Goal: Task Accomplishment & Management: Complete application form

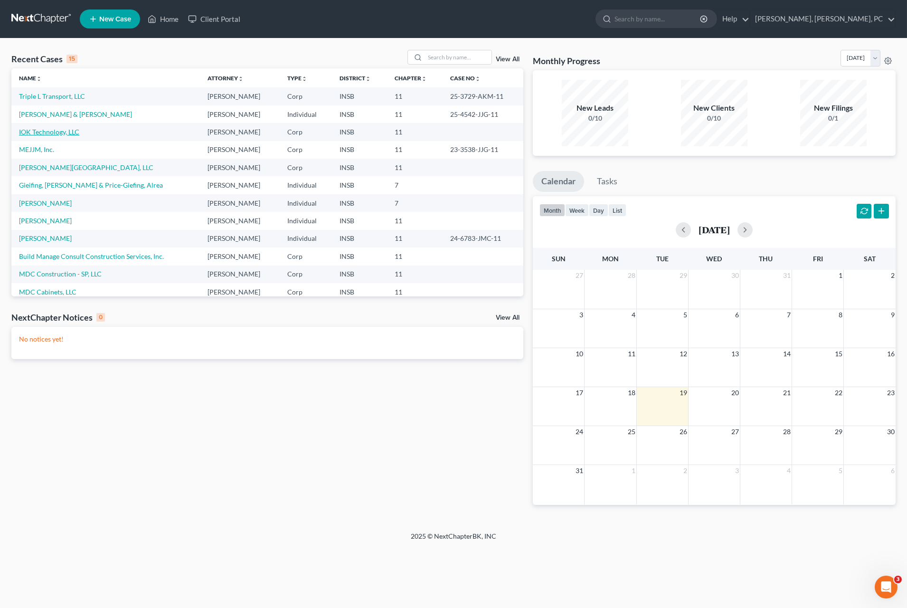
click at [57, 133] on link "IOK Technology, LLC" at bounding box center [49, 132] width 60 height 8
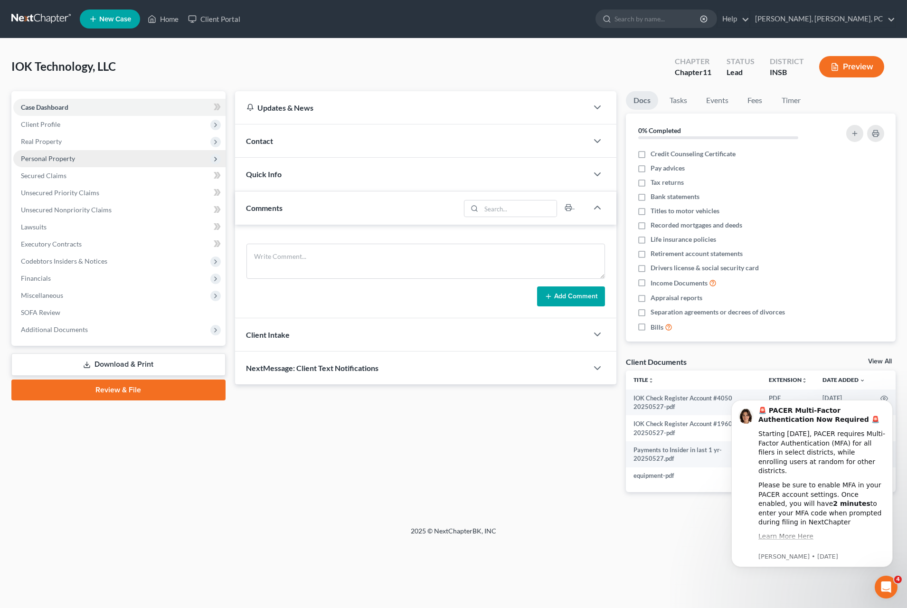
click at [60, 166] on span "Personal Property" at bounding box center [119, 158] width 212 height 17
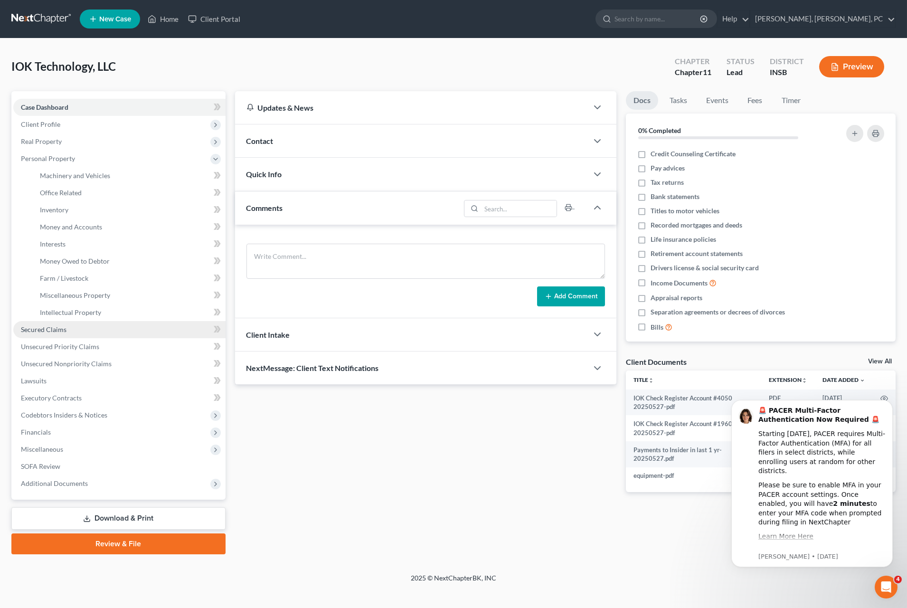
click at [66, 325] on link "Secured Claims" at bounding box center [119, 329] width 212 height 17
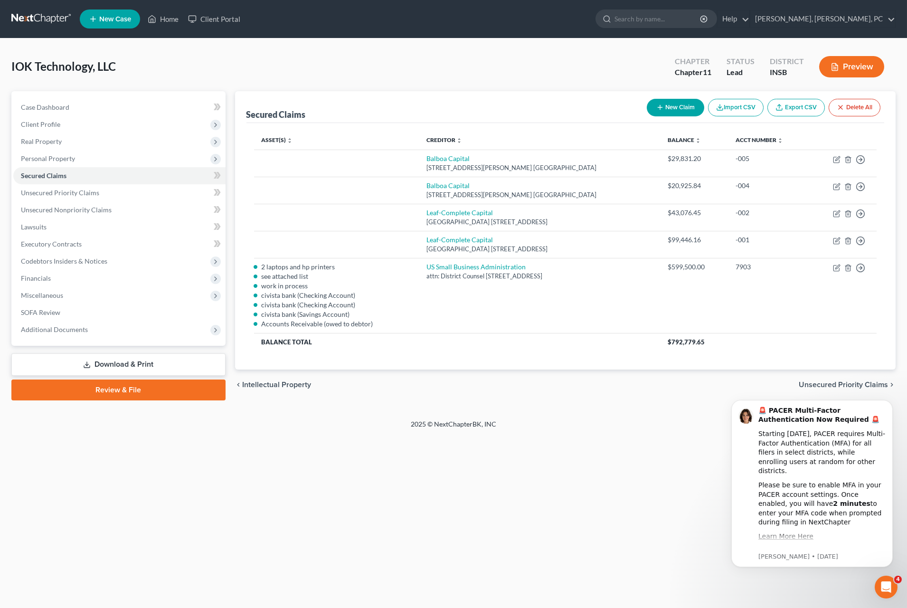
click at [192, 483] on div "Home New Case Client Portal [PERSON_NAME], Lawyer, PC [EMAIL_ADDRESS][DOMAIN_NA…" at bounding box center [453, 304] width 907 height 608
click at [32, 157] on span "Personal Property" at bounding box center [48, 158] width 54 height 8
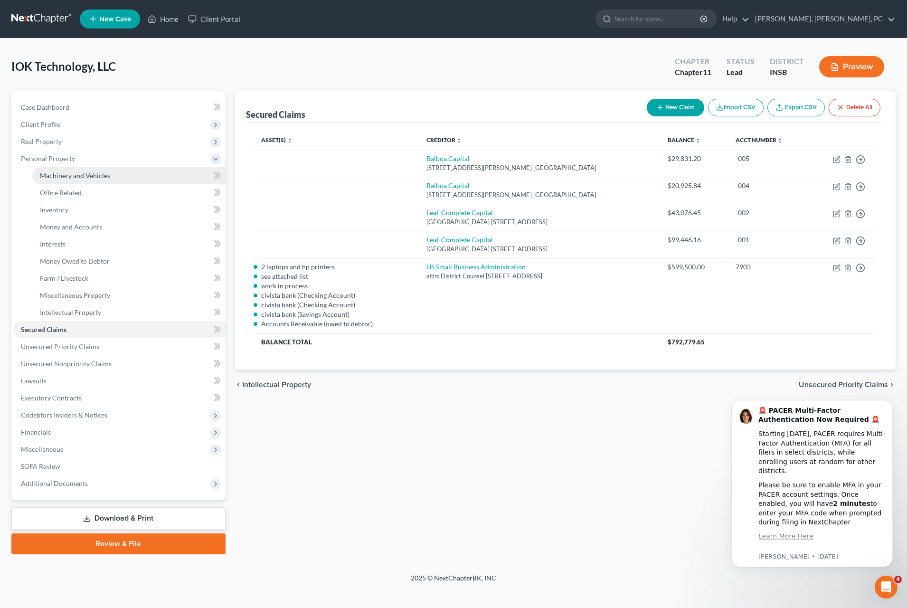
click at [41, 173] on span "Machinery and Vehicles" at bounding box center [75, 175] width 70 height 8
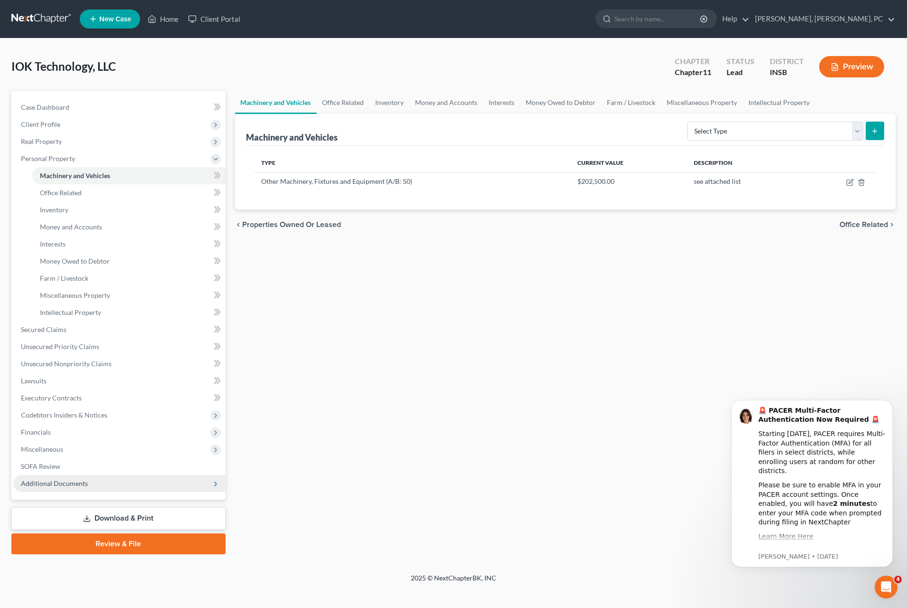
click at [91, 481] on span "Additional Documents" at bounding box center [119, 483] width 212 height 17
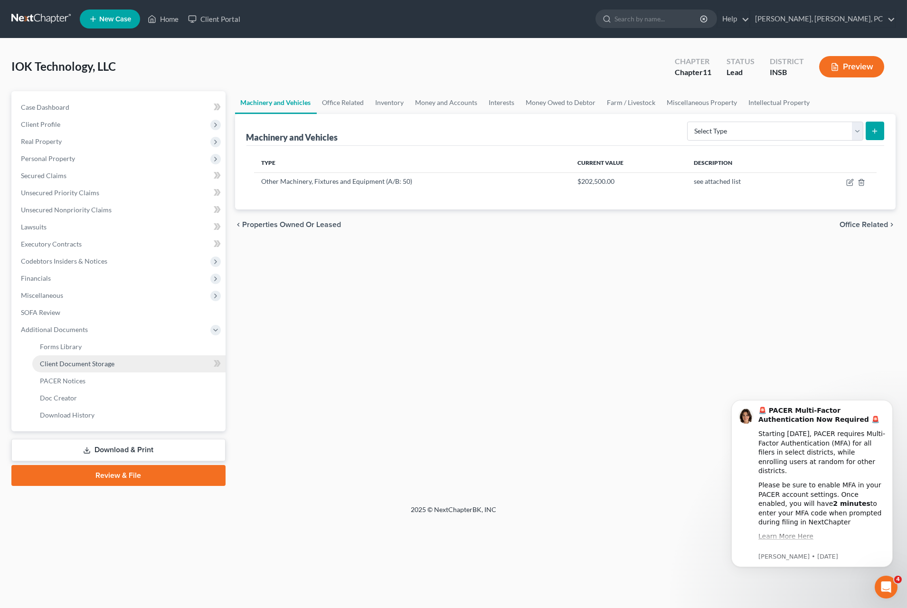
click at [77, 358] on link "Client Document Storage" at bounding box center [128, 363] width 193 height 17
select select "2"
select select "6"
select select "7"
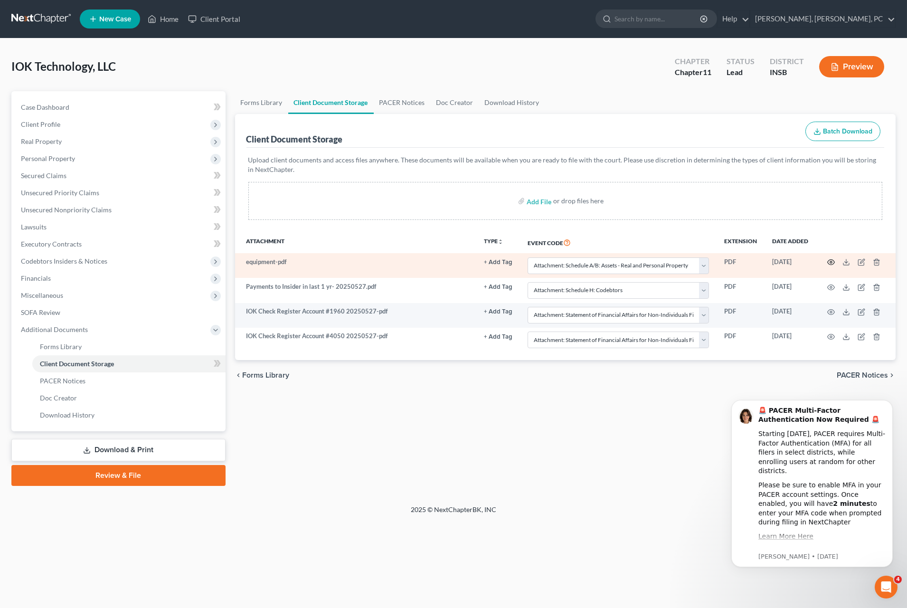
click at [830, 260] on icon "button" at bounding box center [831, 262] width 8 height 8
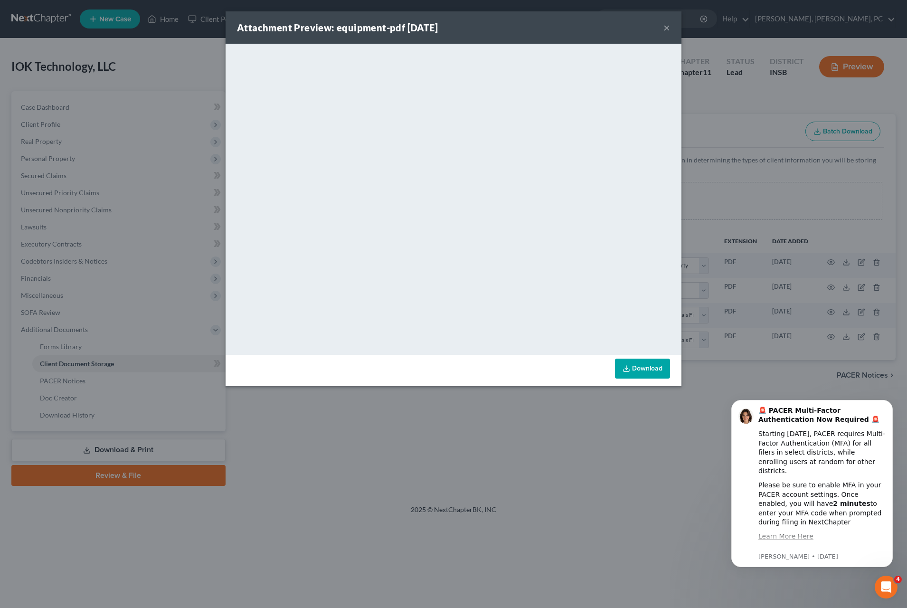
click at [668, 27] on button "×" at bounding box center [666, 27] width 7 height 11
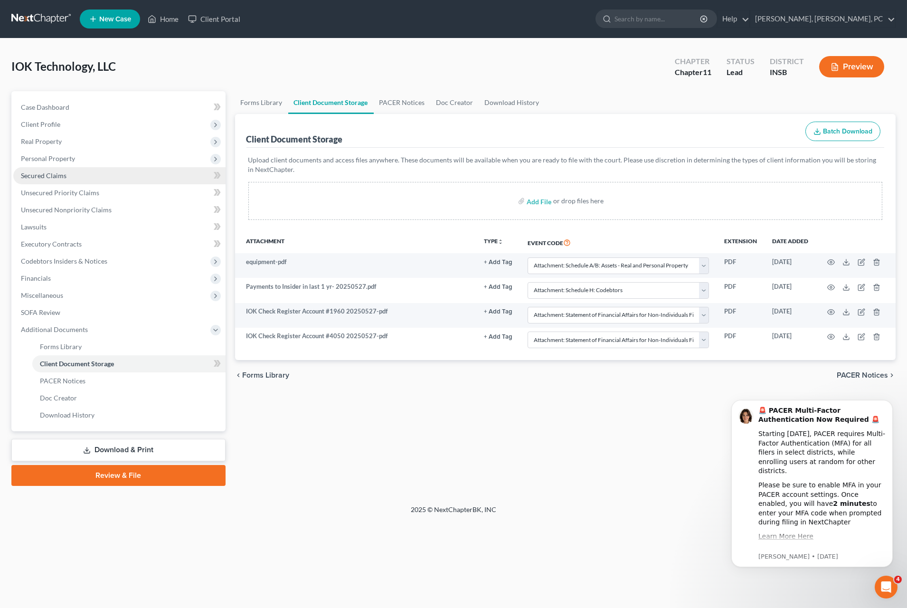
click at [41, 181] on link "Secured Claims" at bounding box center [119, 175] width 212 height 17
